Goal: Transaction & Acquisition: Purchase product/service

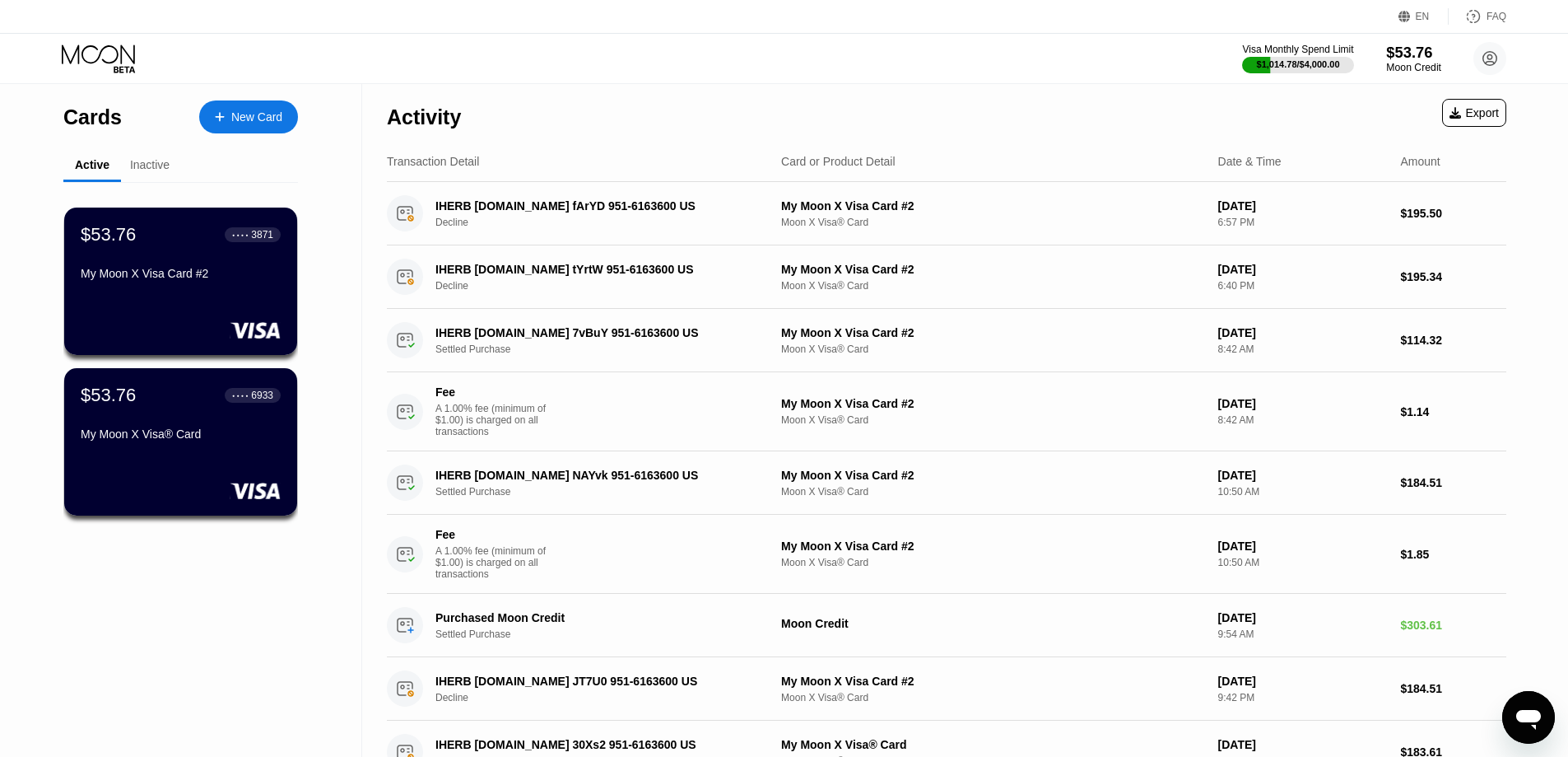
click at [1410, 60] on div "$53.76" at bounding box center [1413, 52] width 55 height 17
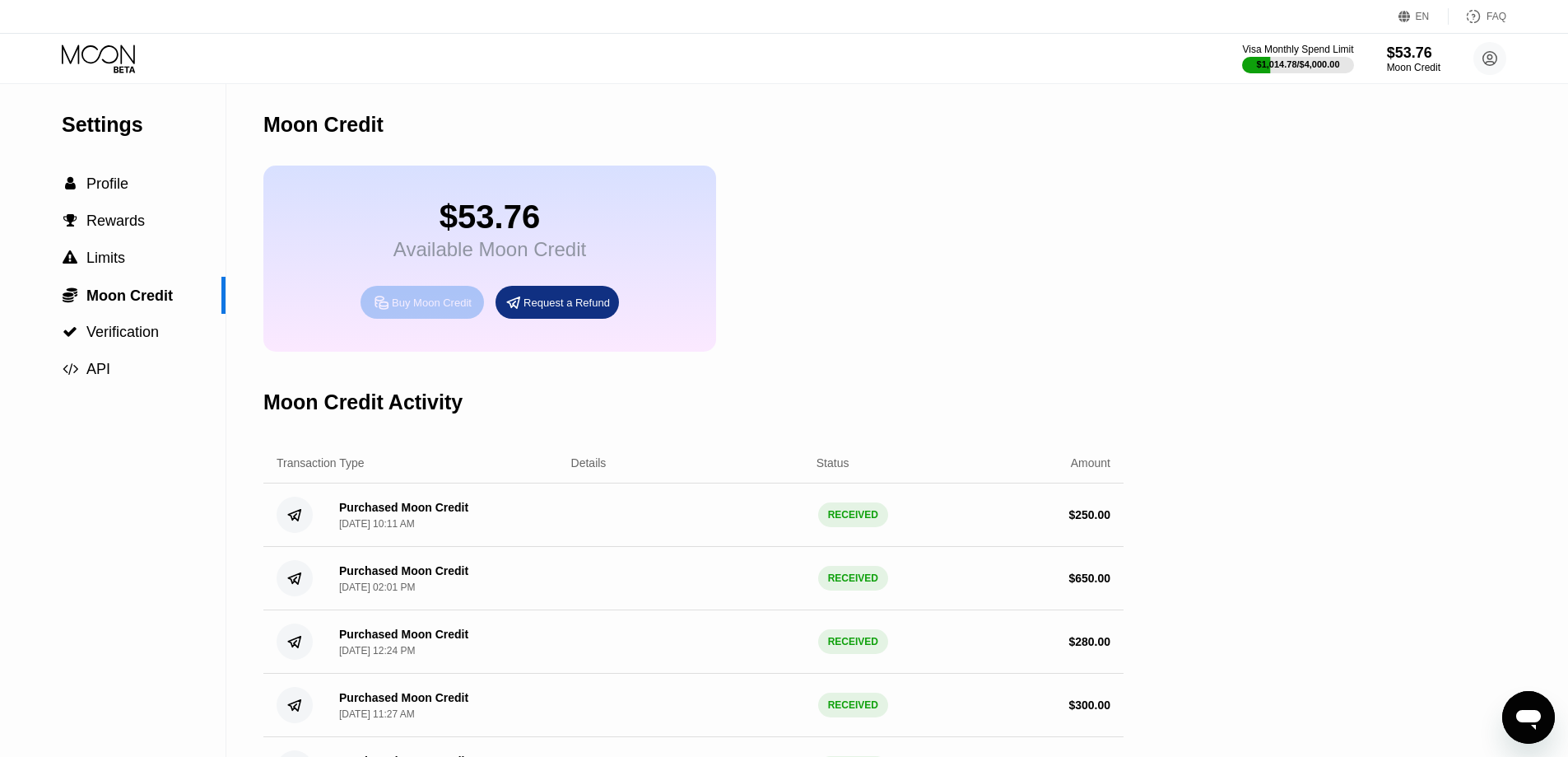
click at [419, 310] on div "Buy Moon Credit" at bounding box center [431, 302] width 80 height 14
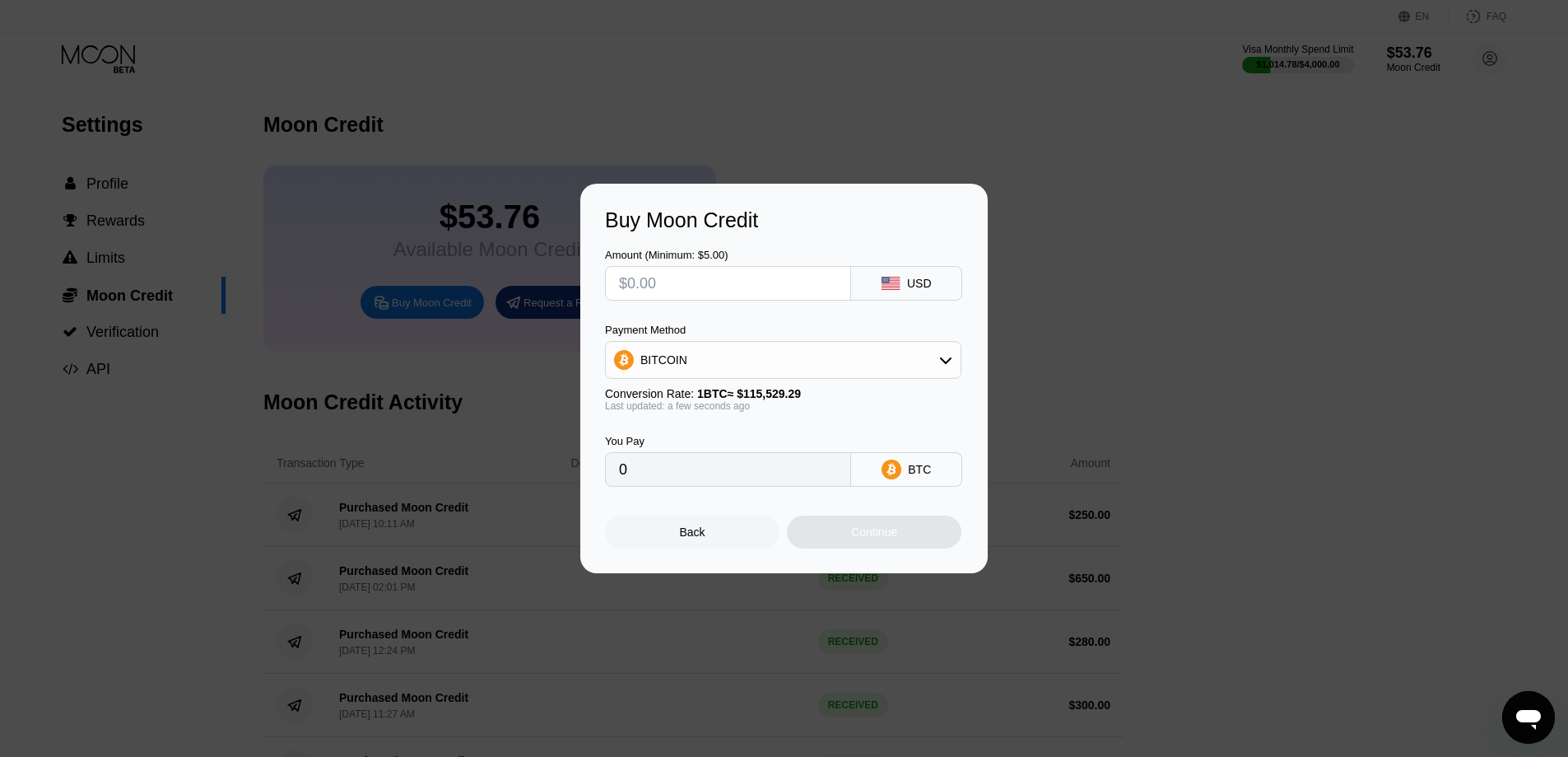
click at [842, 364] on div "BITCOIN" at bounding box center [783, 360] width 355 height 33
click at [743, 436] on div "USDT on TRON" at bounding box center [792, 442] width 310 height 13
type input "0.00"
click at [700, 289] on input "text" at bounding box center [727, 283] width 218 height 33
type input "$4"
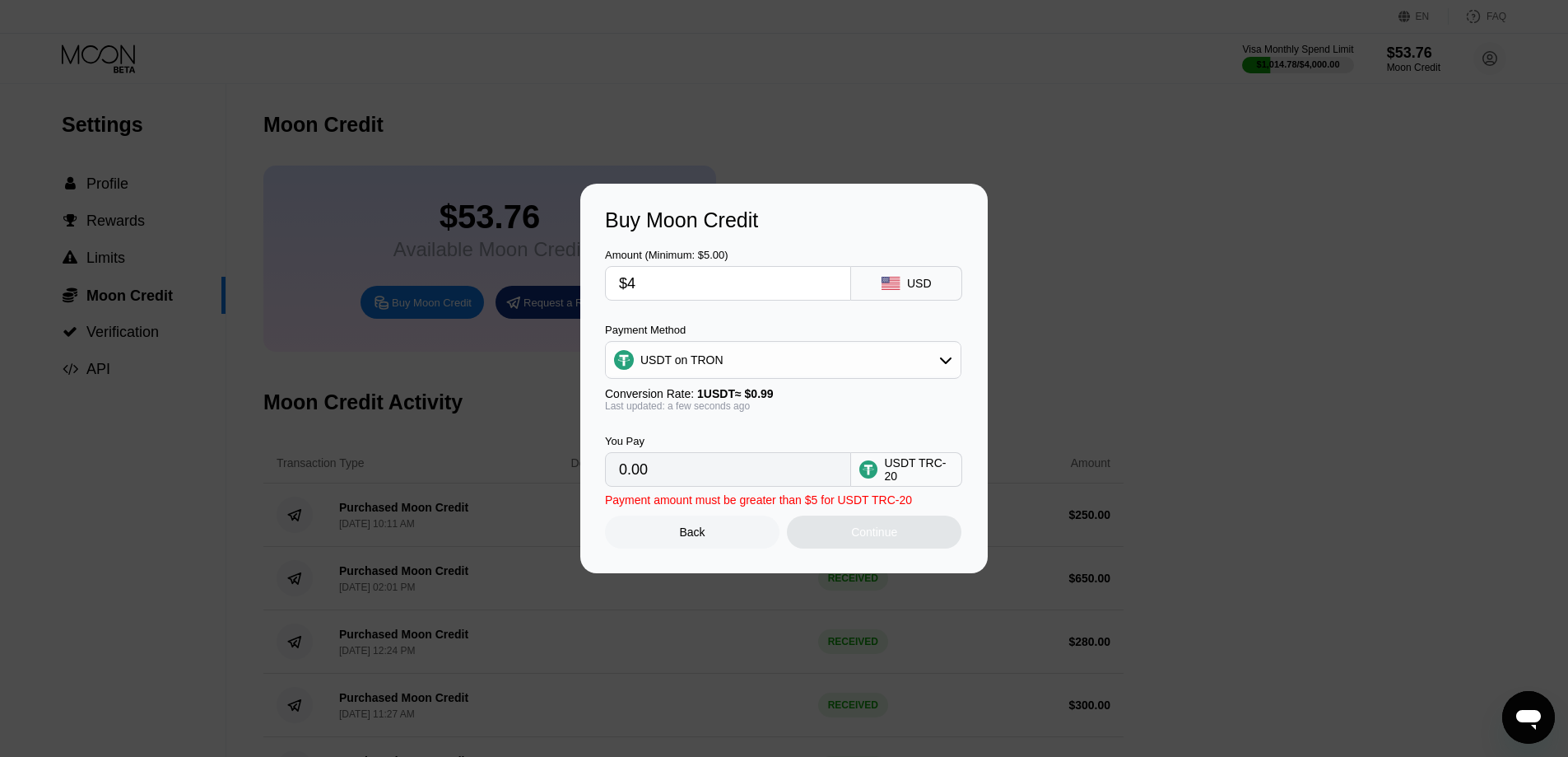
type input "4.04"
type input "$40"
type input "40.40"
type input "$400"
type input "404.04"
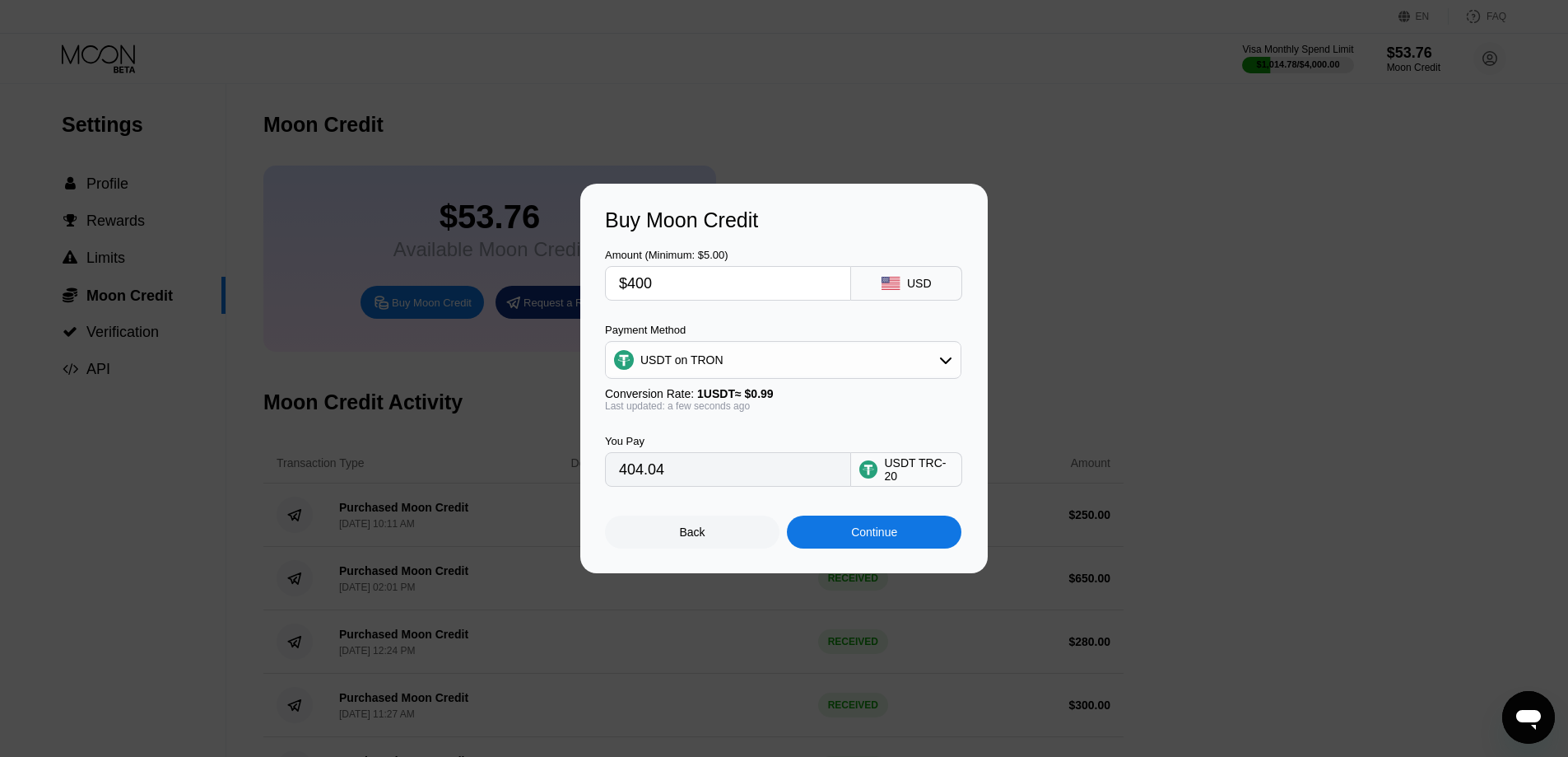
drag, startPoint x: 647, startPoint y: 285, endPoint x: 620, endPoint y: 284, distance: 27.0
click at [608, 288] on div "$400" at bounding box center [727, 283] width 246 height 35
type input "$4"
type input "4.04"
type input "$40"
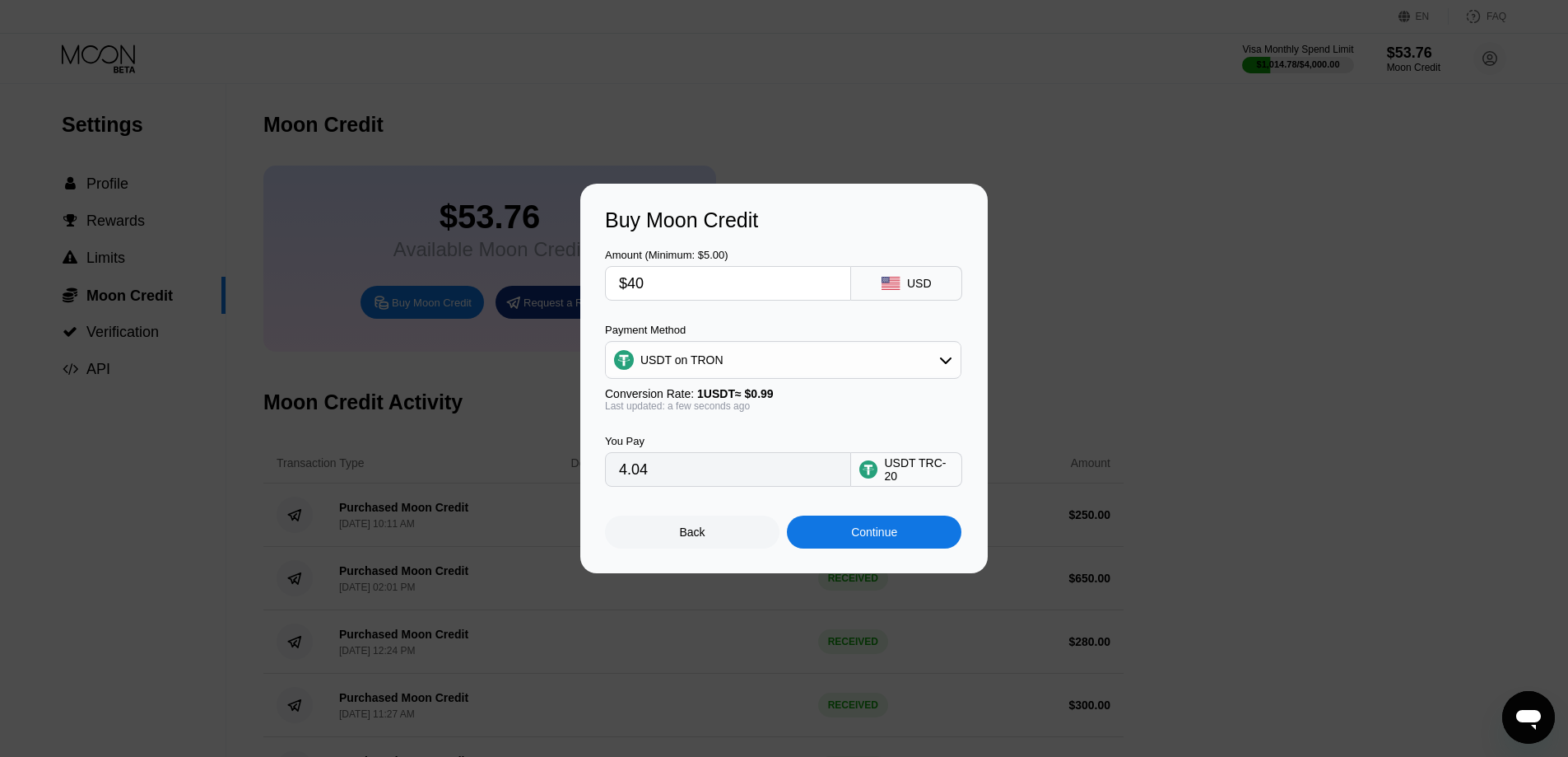
type input "40.40"
type input "$4"
type input "4.04"
type input "0.00"
type input "$5"
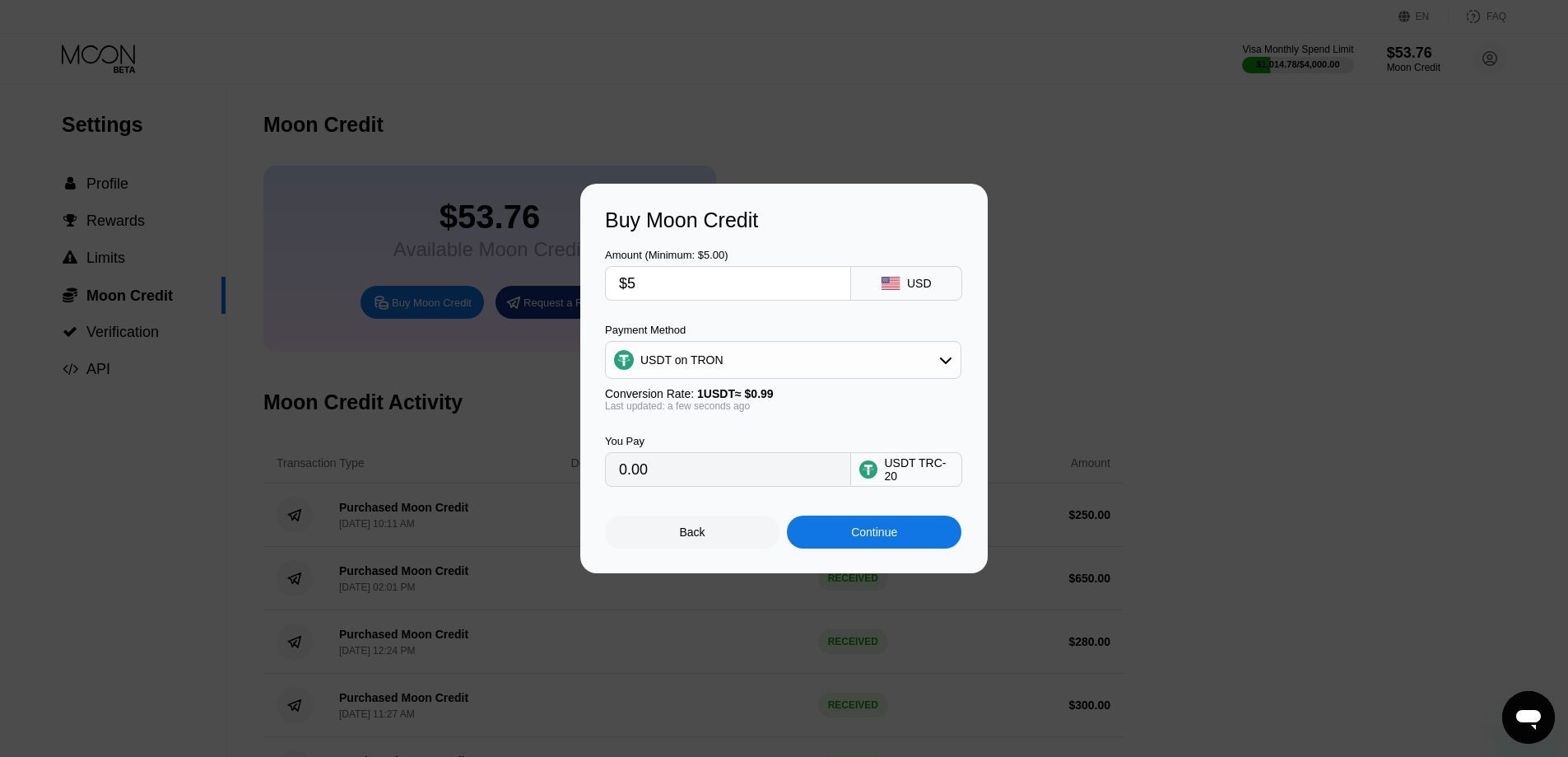
type input "5.05"
type input "$50"
type input "50.51"
type input "$500"
type input "505.05"
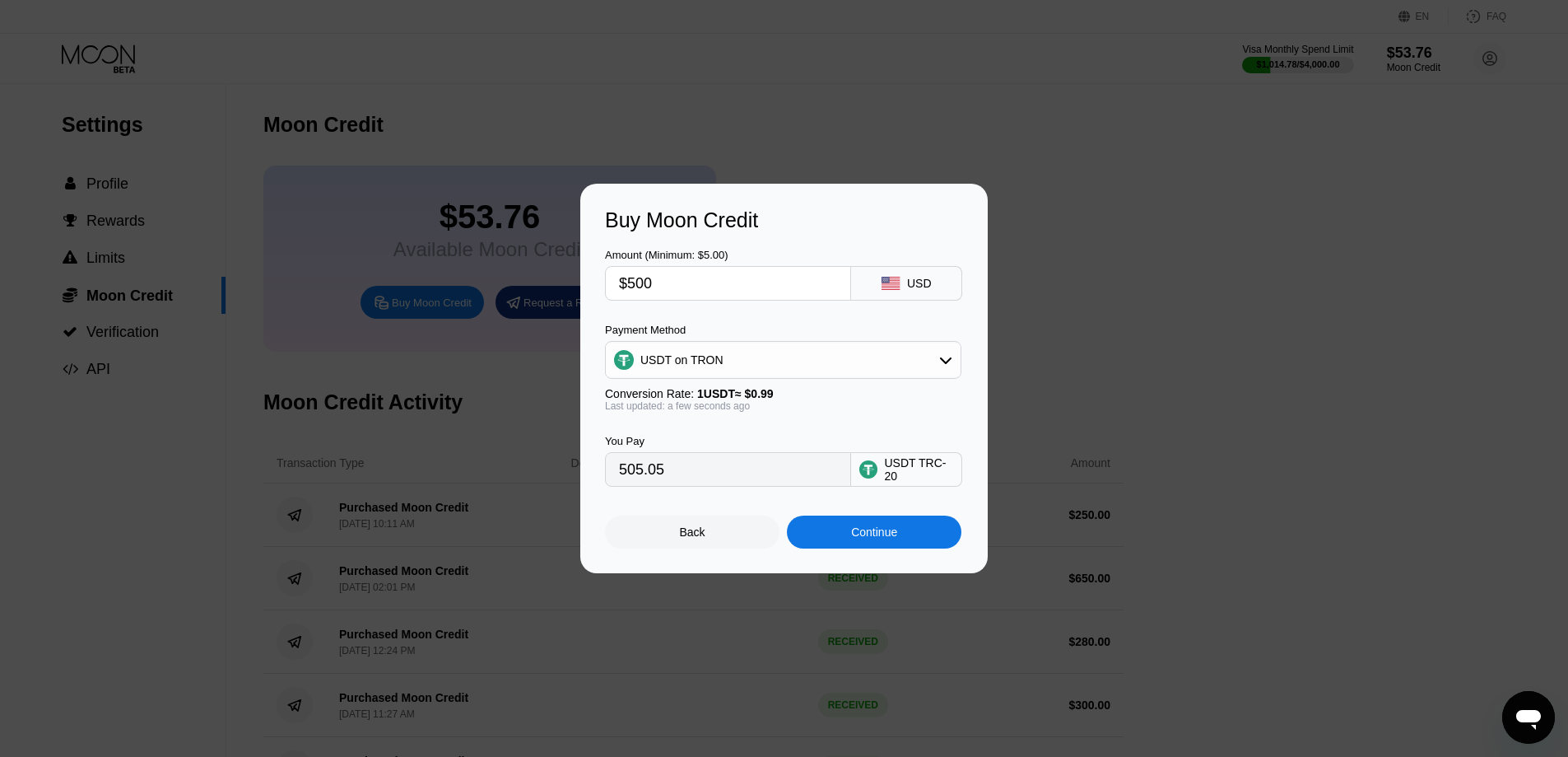
type input "$500"
click at [882, 539] on div "Continue" at bounding box center [874, 532] width 46 height 13
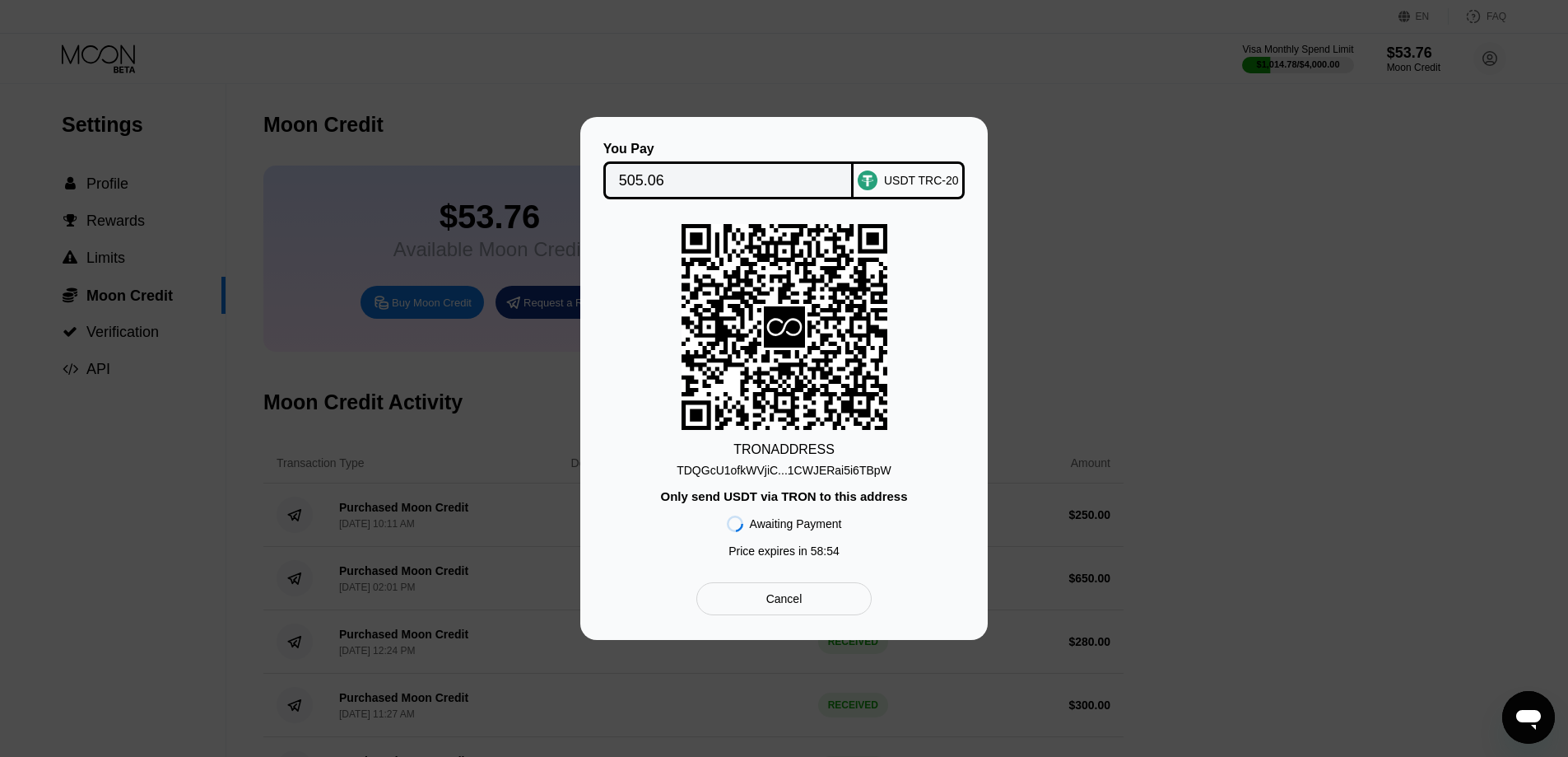
click at [846, 470] on div "TDQGcU1ofkWVjiC...1CWJERai5i6TBpW" at bounding box center [784, 470] width 215 height 13
click at [790, 598] on div "Cancel" at bounding box center [784, 598] width 36 height 15
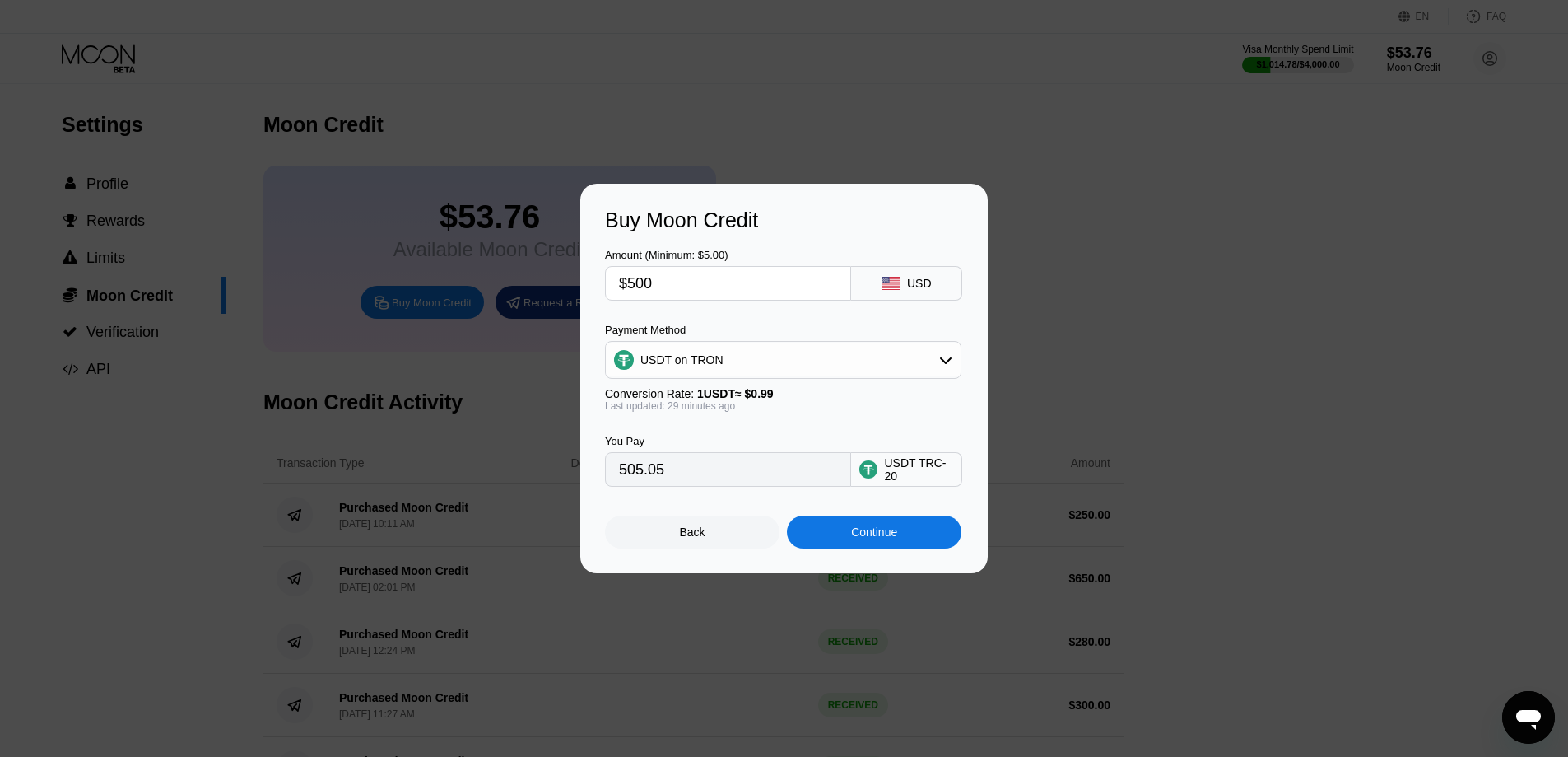
click at [886, 536] on div "Continue" at bounding box center [874, 532] width 46 height 13
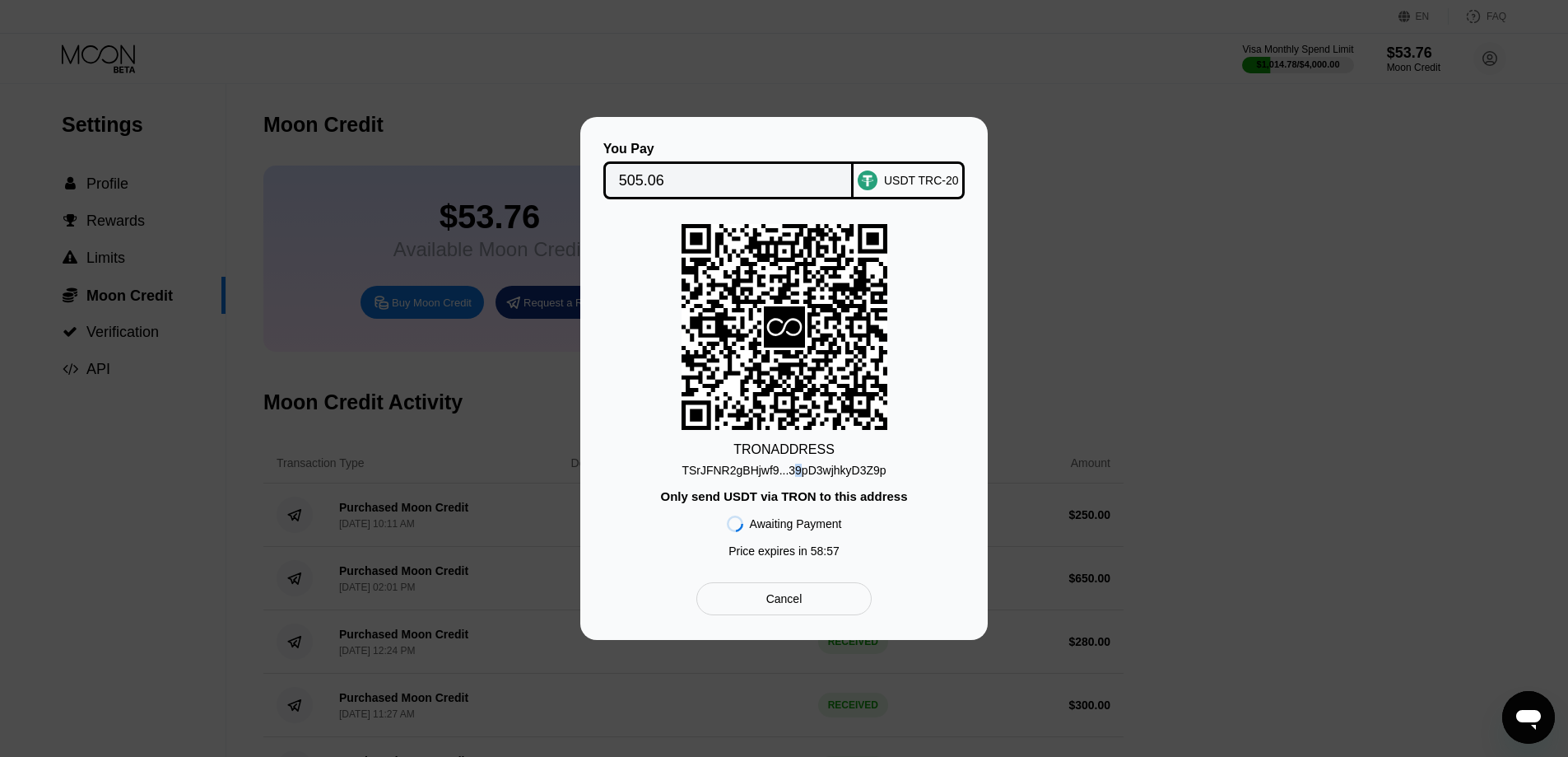
click at [794, 466] on div "TSrJFNR2gBHjwf9...39pD3wjhkyD3Z9p" at bounding box center [783, 470] width 204 height 13
click at [822, 475] on div "TSrJFNR2gBHjwf9...39pD3wjhkyD3Z9p" at bounding box center [783, 470] width 204 height 13
click at [800, 473] on div "TSrJFNR2gBHjwf9...39pD3wjhkyD3Z9p" at bounding box center [783, 470] width 204 height 13
